Goal: Task Accomplishment & Management: Use online tool/utility

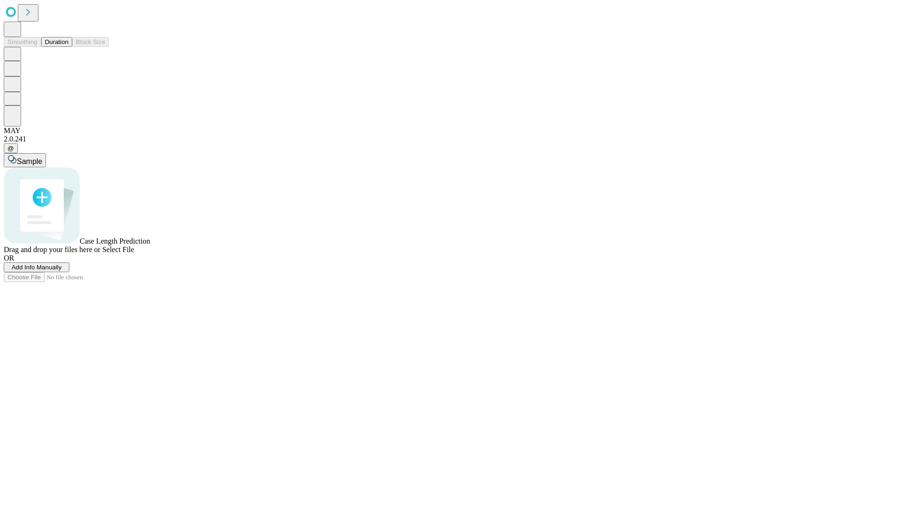
click at [68, 47] on button "Duration" at bounding box center [56, 42] width 31 height 10
click at [62, 271] on span "Add Info Manually" at bounding box center [37, 267] width 50 height 7
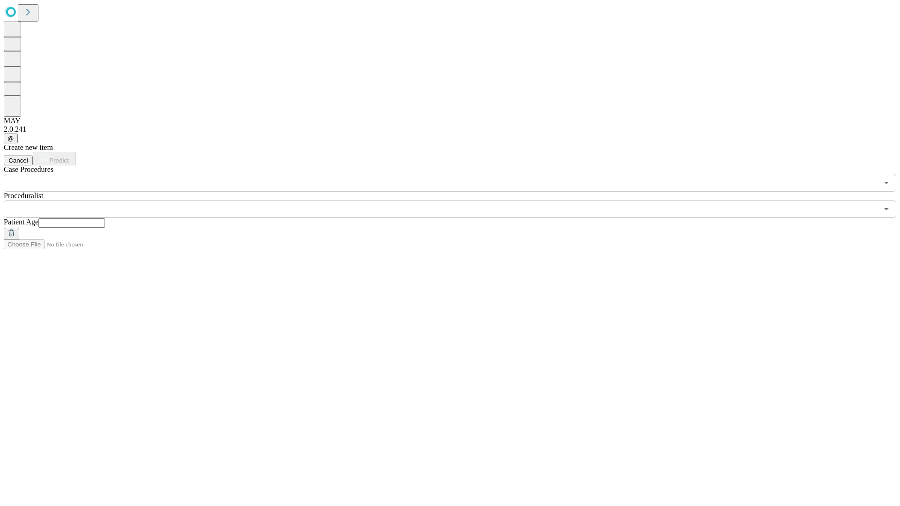
click at [105, 218] on input "text" at bounding box center [71, 222] width 67 height 9
type input "**"
click at [457, 200] on input "text" at bounding box center [441, 209] width 874 height 18
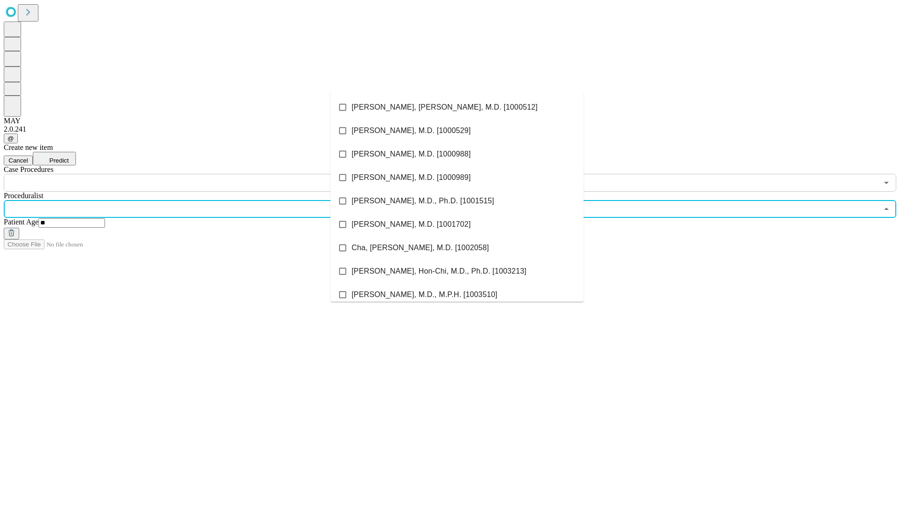
click at [457, 107] on li "[PERSON_NAME], [PERSON_NAME], M.D. [1000512]" at bounding box center [456, 107] width 253 height 23
